Goal: Information Seeking & Learning: Learn about a topic

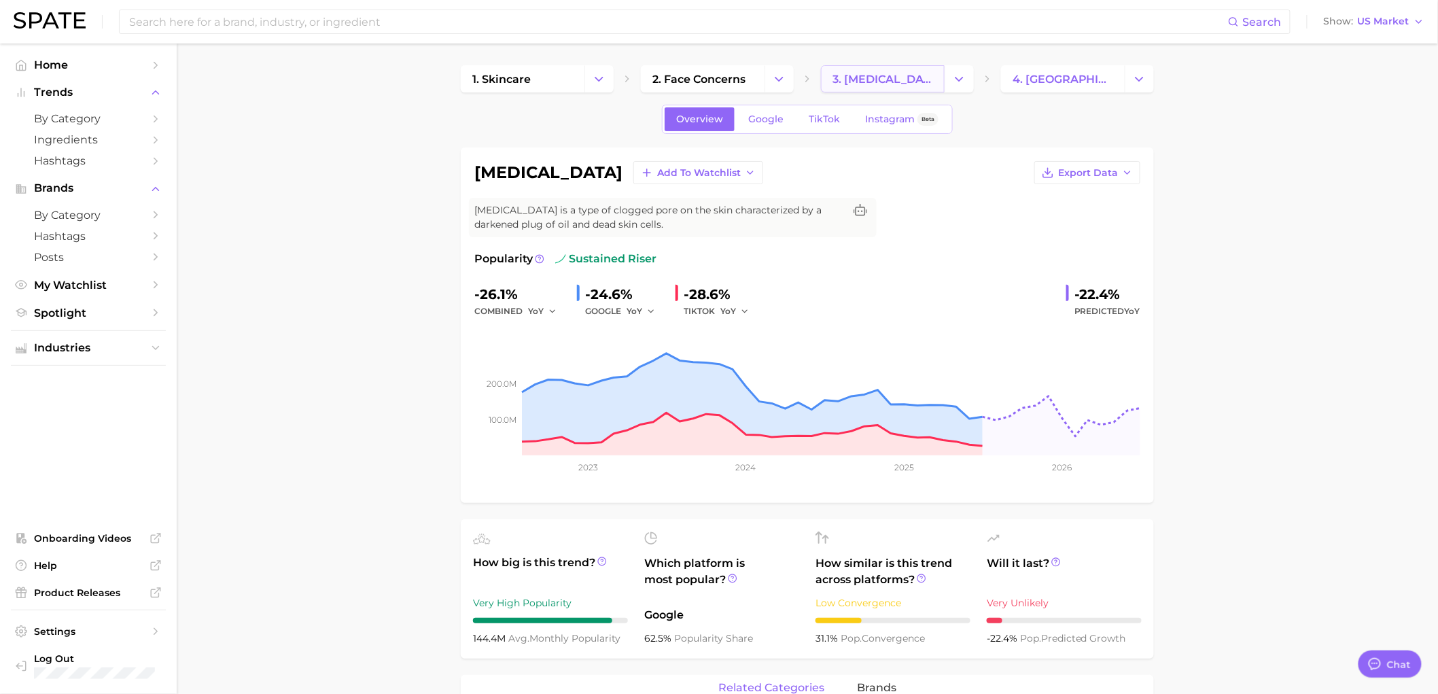
click at [865, 82] on span "3. [MEDICAL_DATA] condition" at bounding box center [882, 79] width 101 height 13
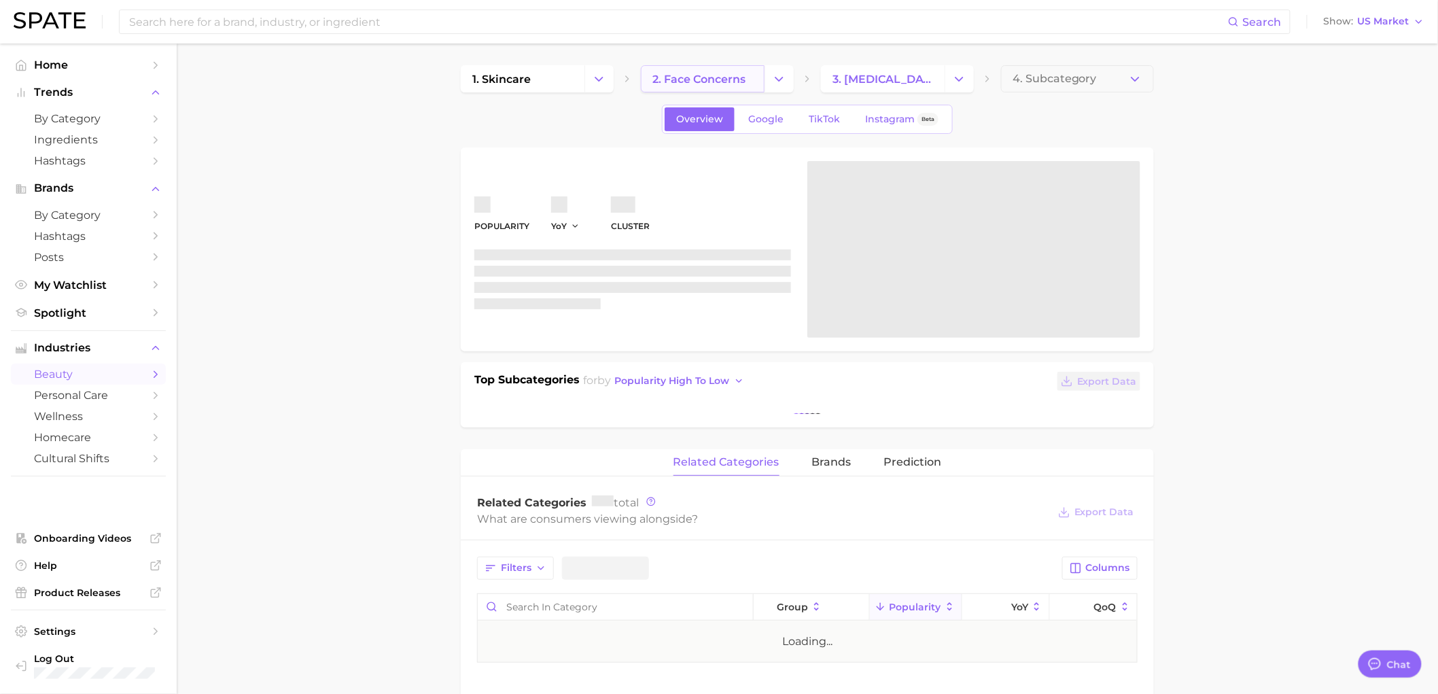
click at [723, 80] on span "2. face concerns" at bounding box center [698, 79] width 93 height 13
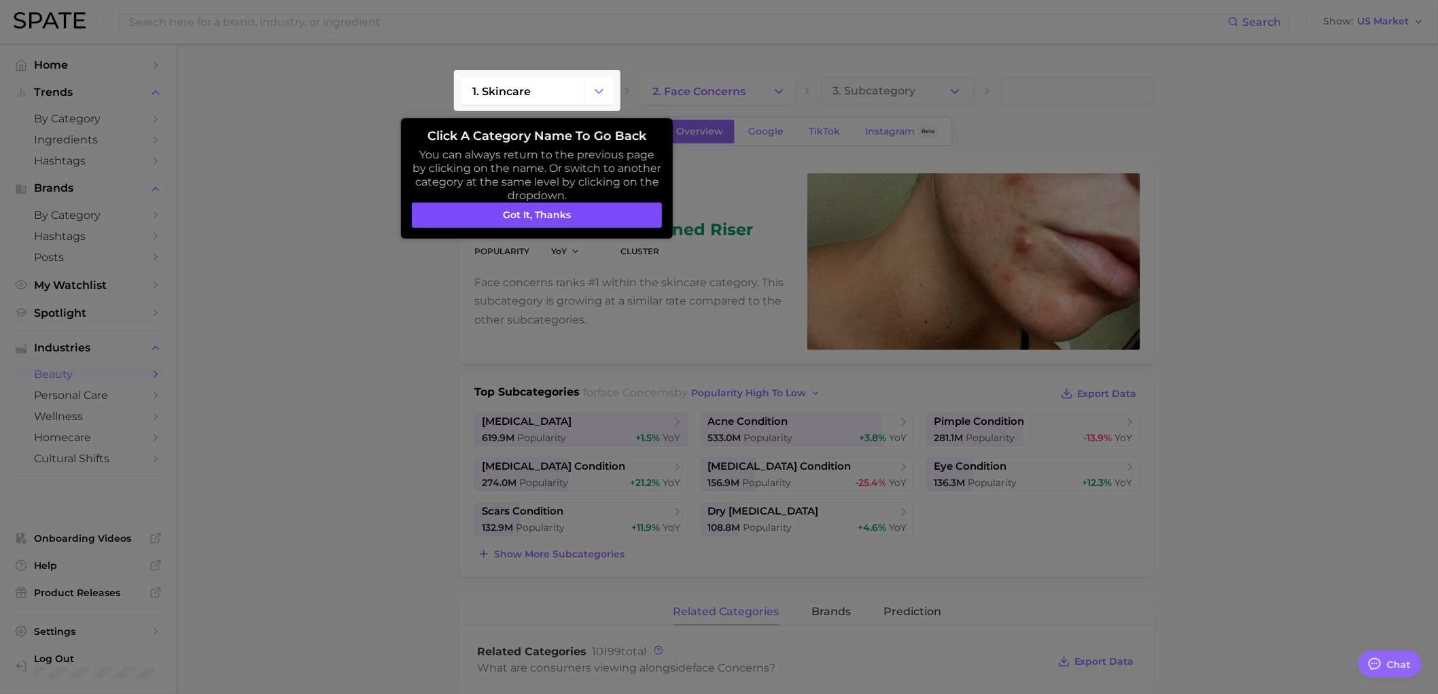
click at [500, 216] on button "Got it, thanks" at bounding box center [537, 216] width 250 height 26
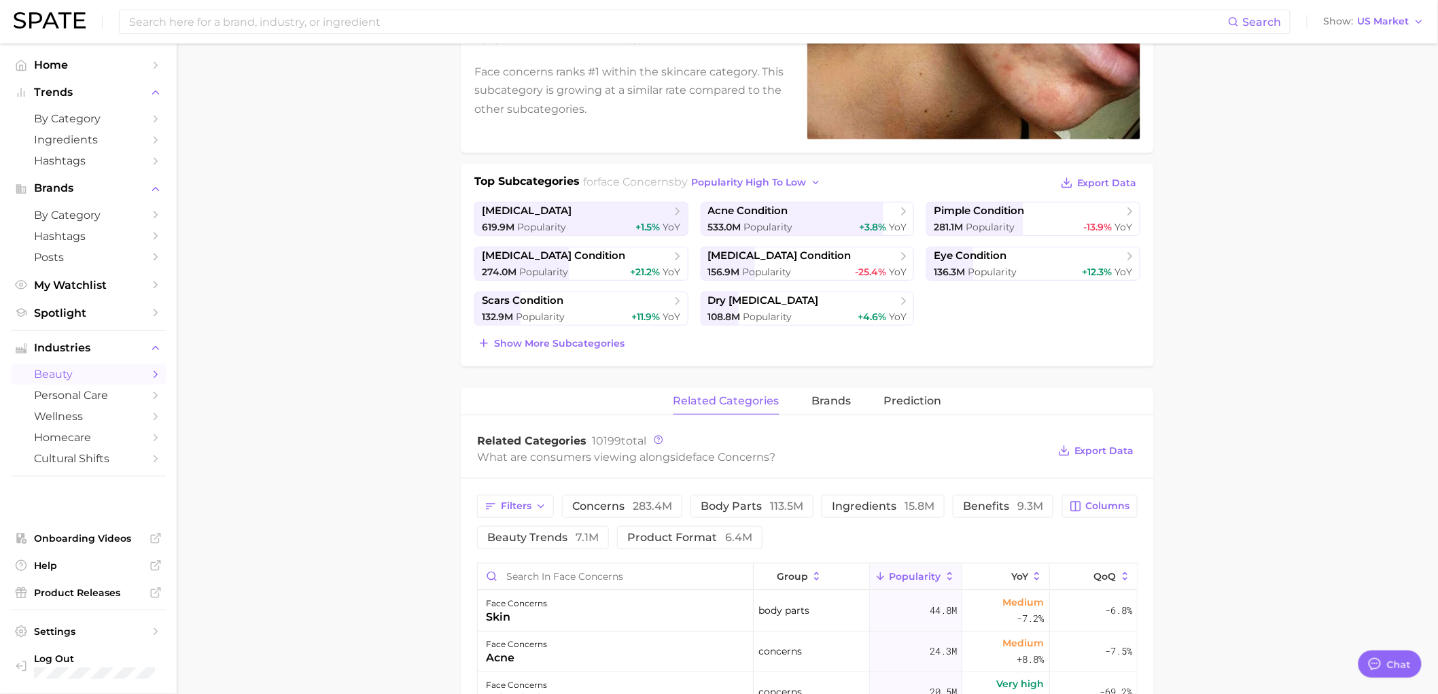
scroll to position [302, 0]
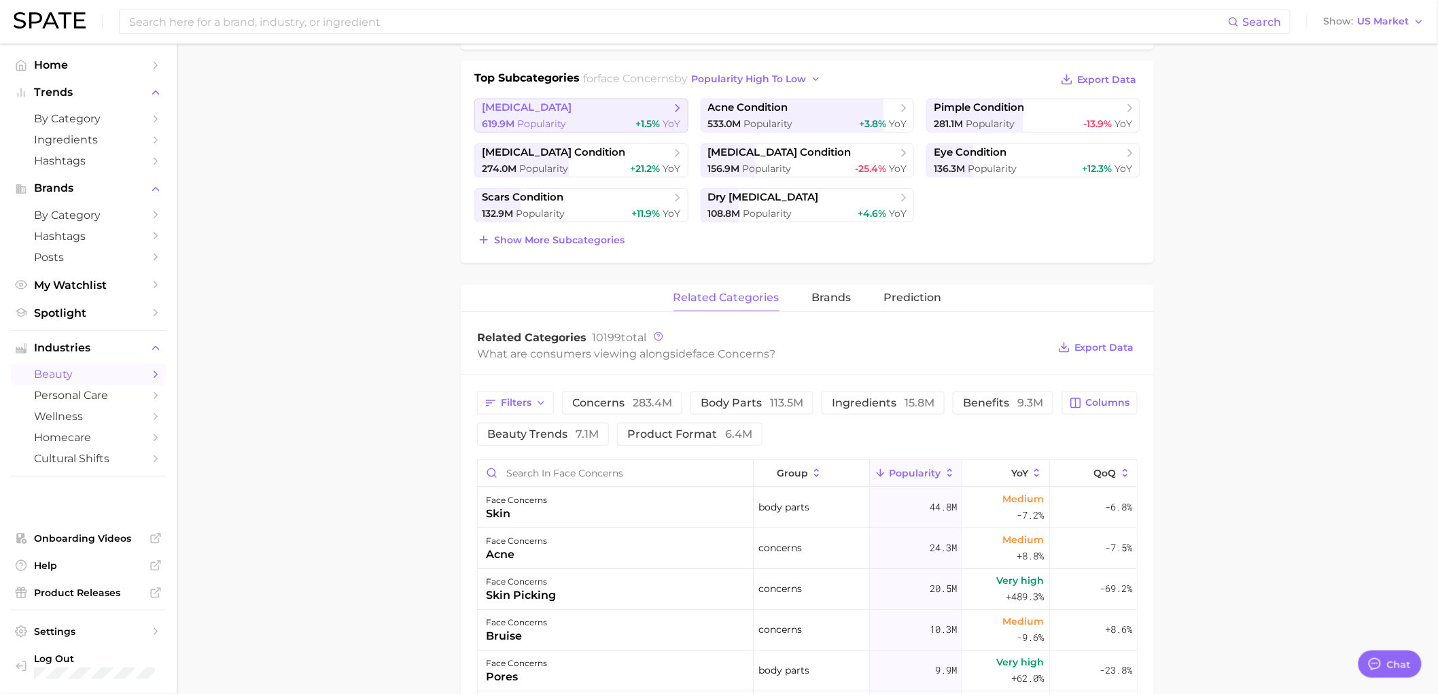
click at [569, 125] on div "619.9m Popularity +1.5% YoY" at bounding box center [581, 124] width 199 height 13
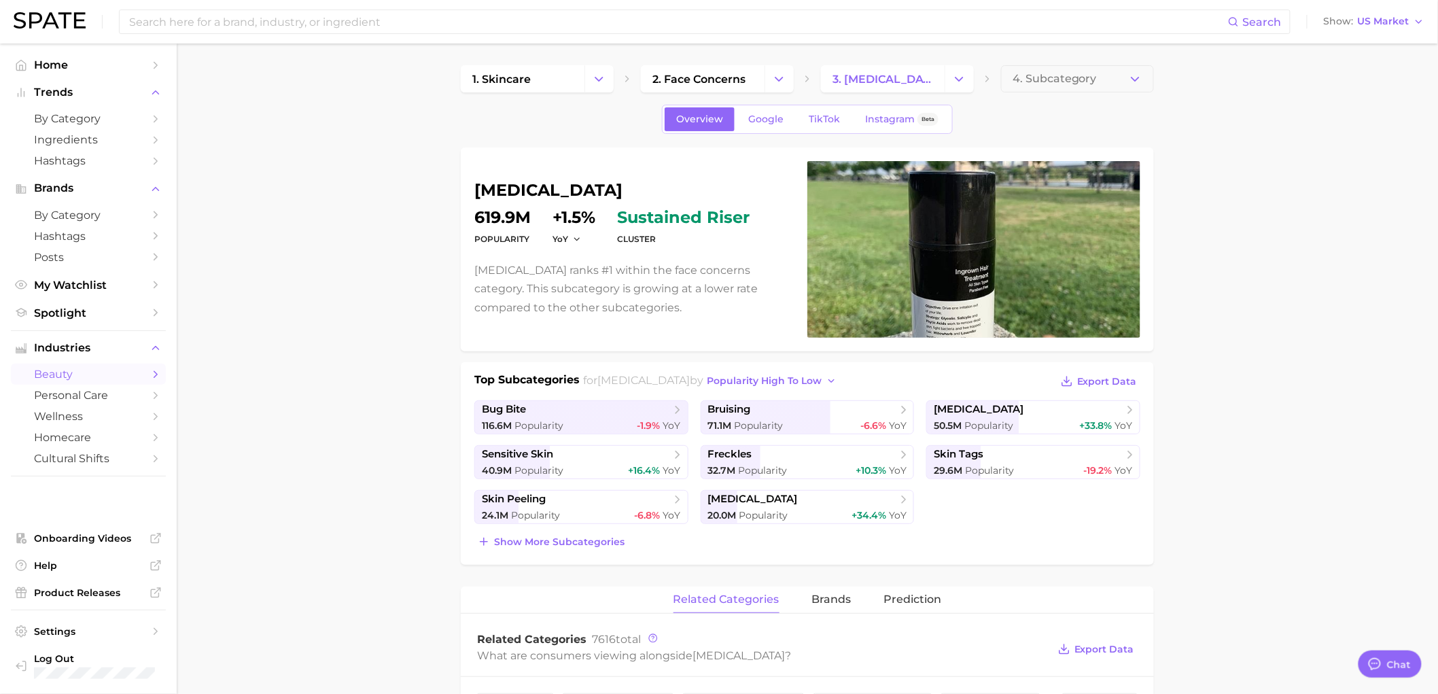
scroll to position [302, 0]
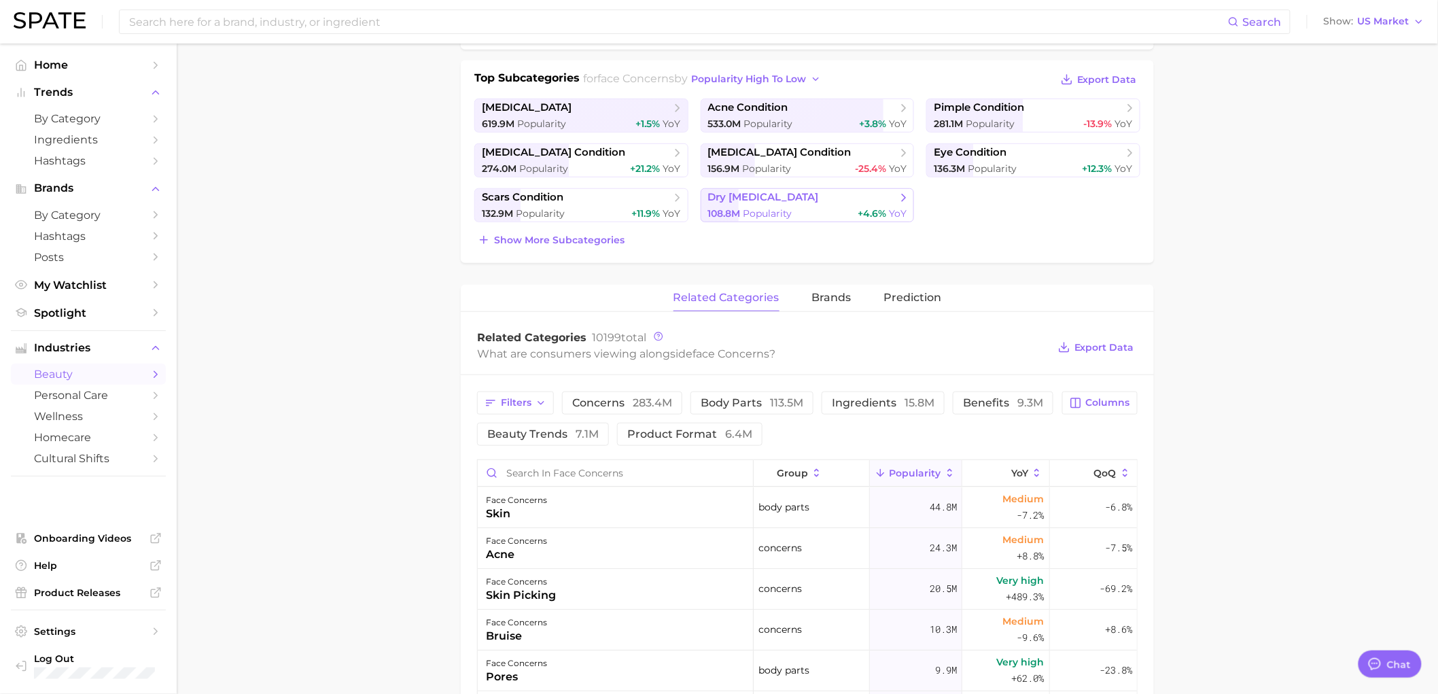
click at [741, 197] on span "dry [MEDICAL_DATA]" at bounding box center [763, 197] width 111 height 13
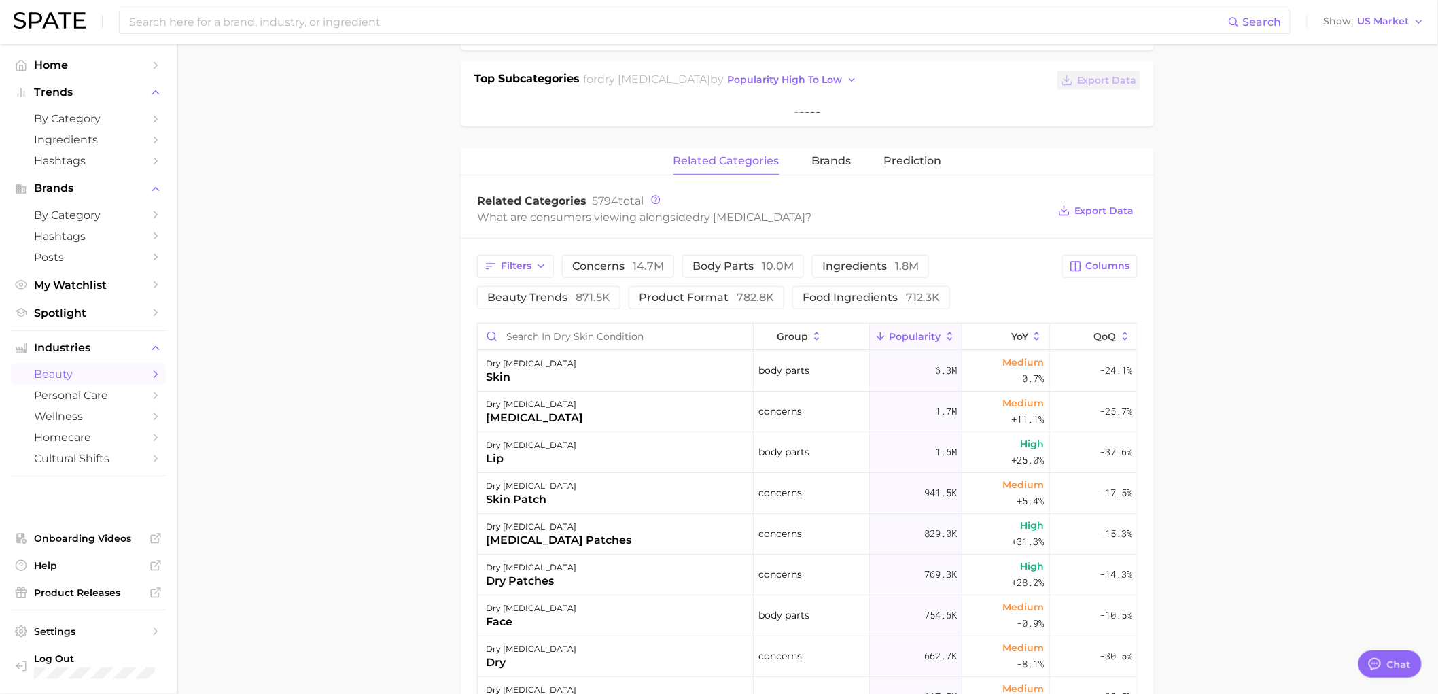
scroll to position [302, 0]
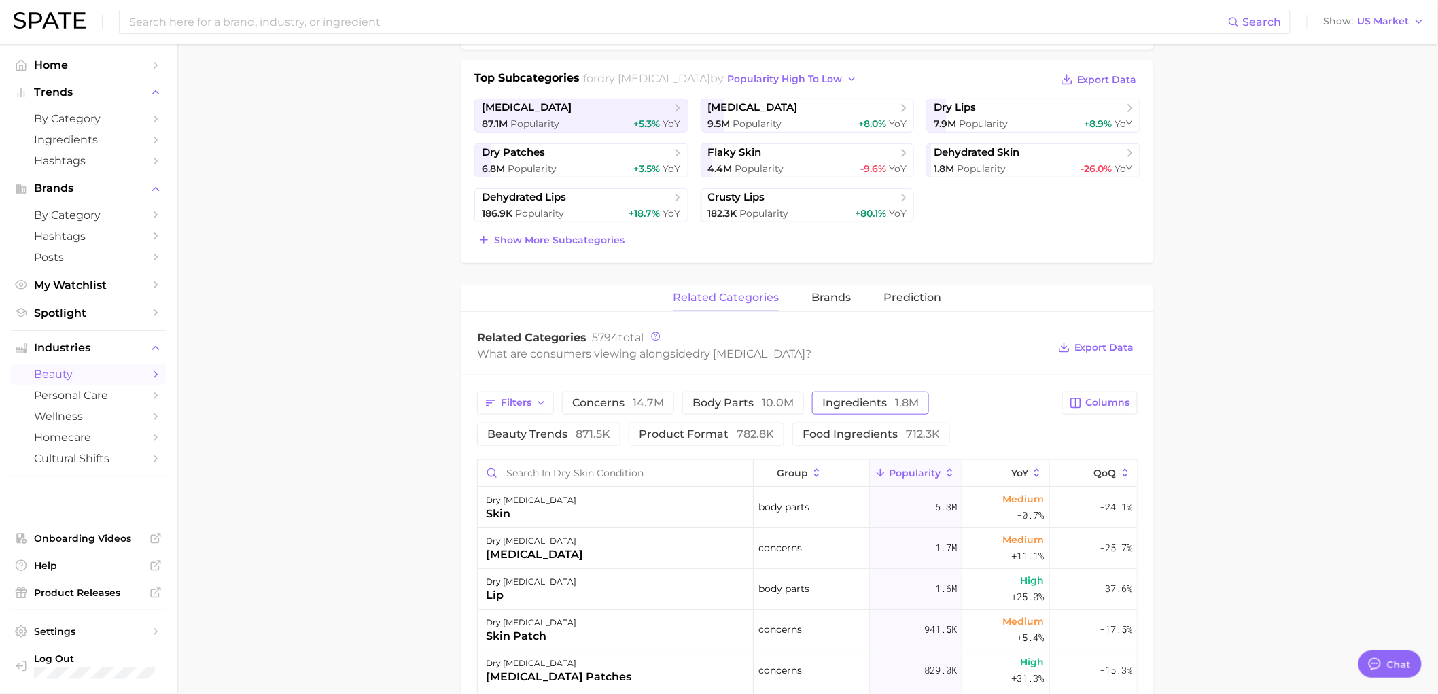
click at [849, 405] on span "ingredients 1.8m" at bounding box center [870, 403] width 97 height 11
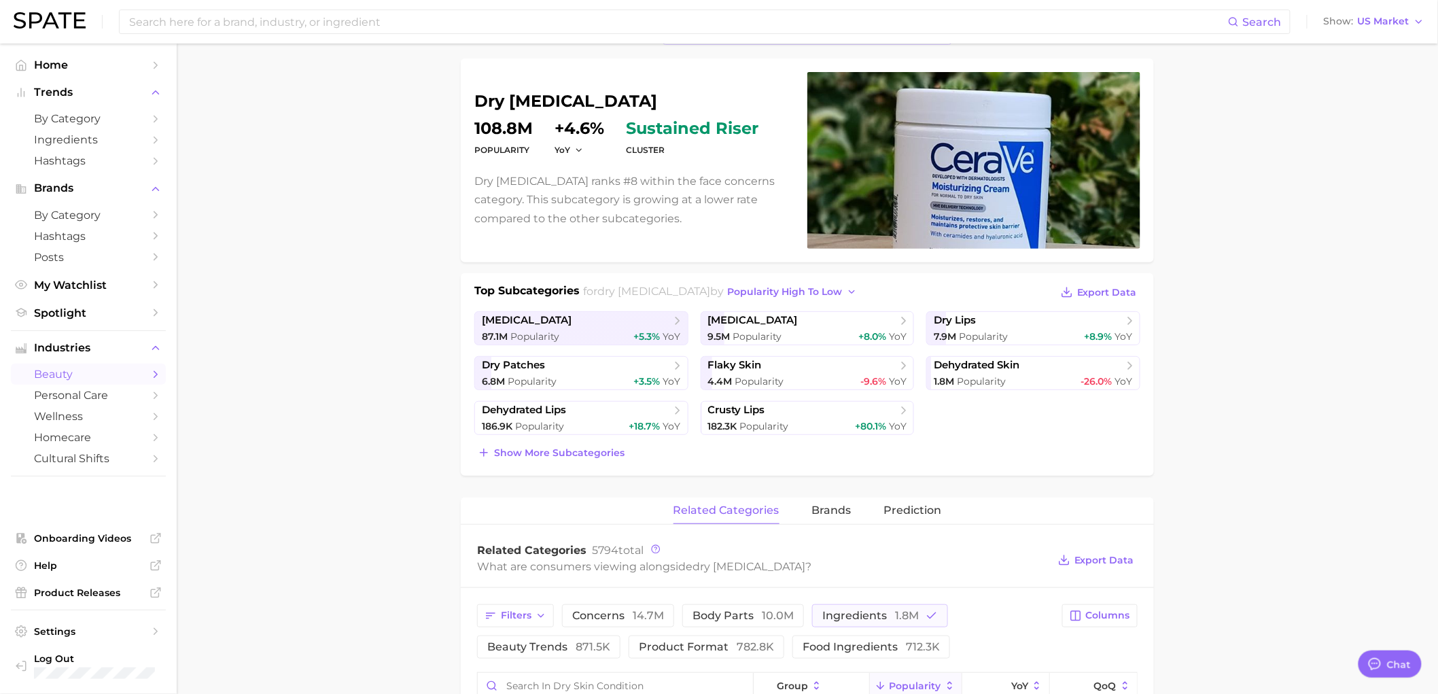
scroll to position [0, 0]
